Goal: Information Seeking & Learning: Learn about a topic

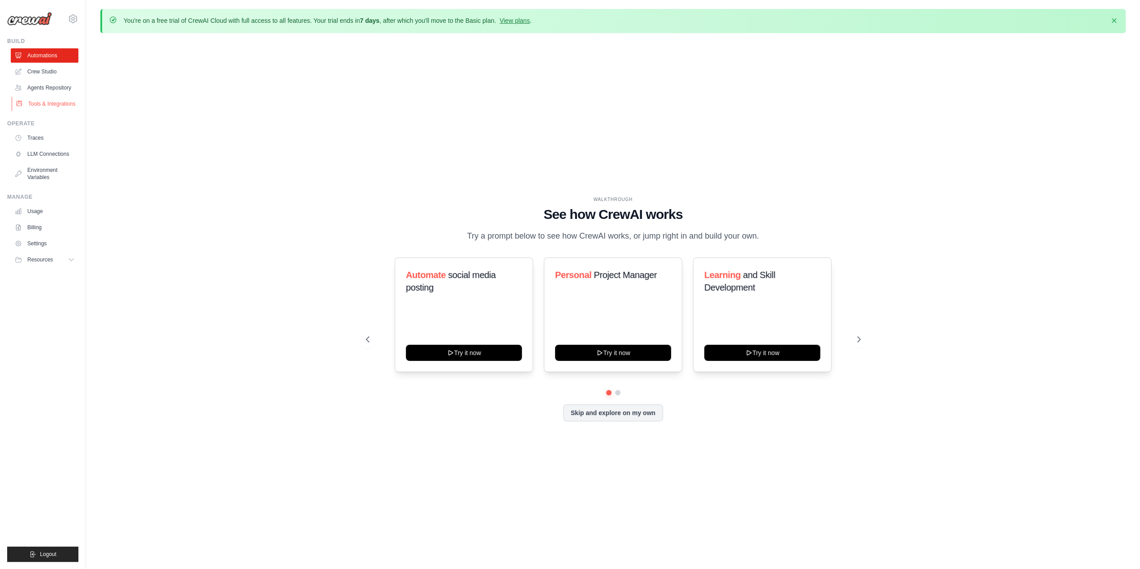
click at [62, 101] on link "Tools & Integrations" at bounding box center [46, 104] width 68 height 14
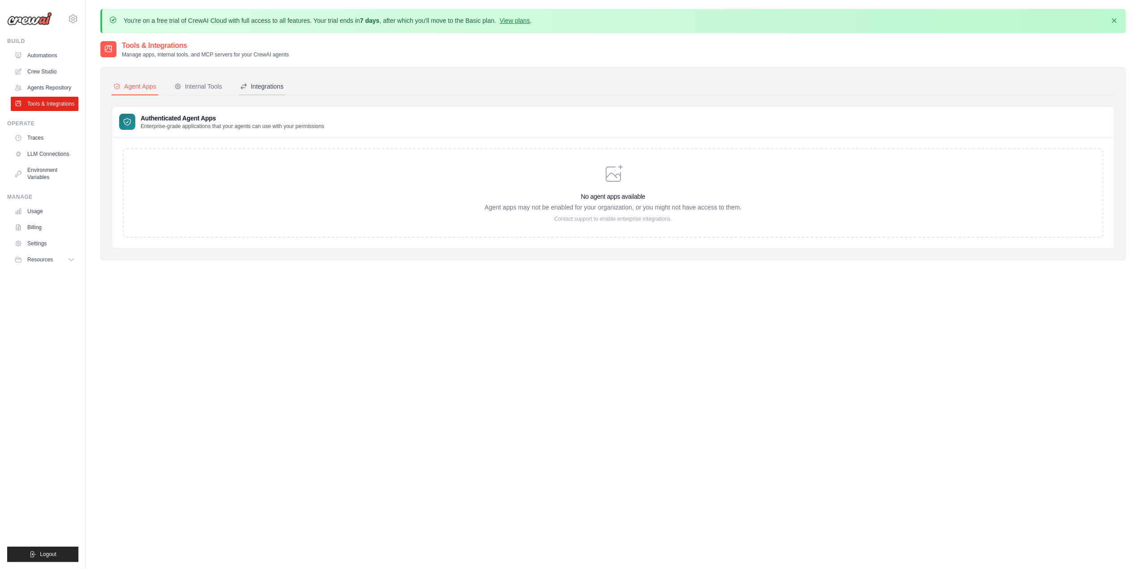
click at [279, 90] on button "Integrations" at bounding box center [261, 86] width 47 height 17
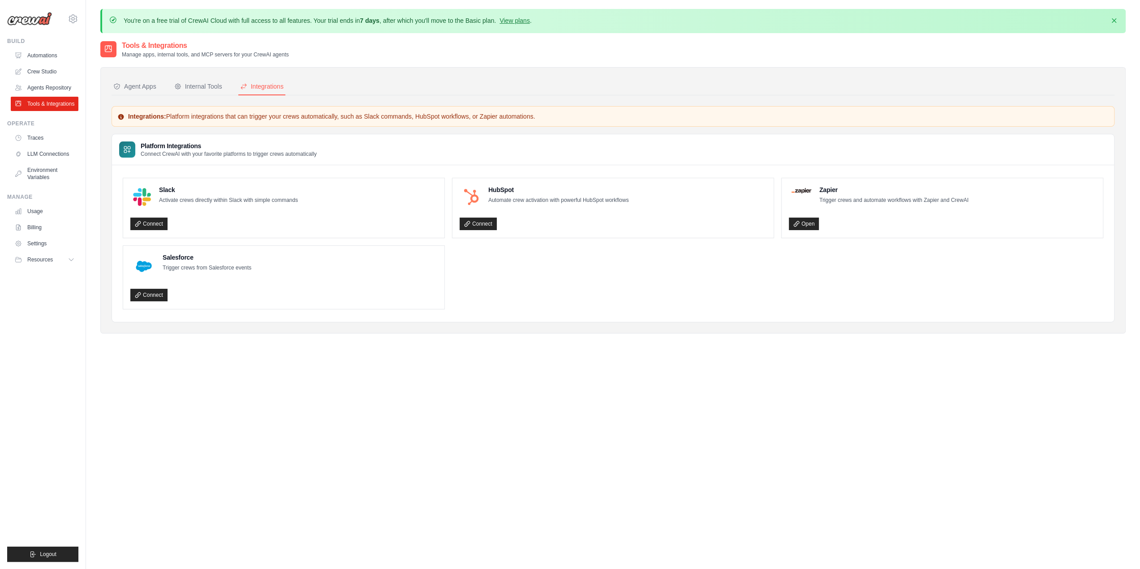
drag, startPoint x: 168, startPoint y: 200, endPoint x: 161, endPoint y: 206, distance: 9.0
drag, startPoint x: 161, startPoint y: 206, endPoint x: 167, endPoint y: 189, distance: 18.0
click at [164, 188] on h4 "Slack" at bounding box center [228, 189] width 139 height 9
click at [517, 20] on link "View plans" at bounding box center [514, 20] width 30 height 7
